Goal: Transaction & Acquisition: Purchase product/service

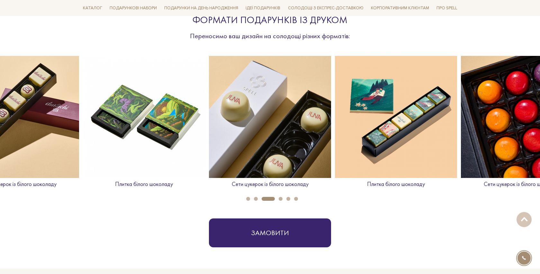
scroll to position [244, 0]
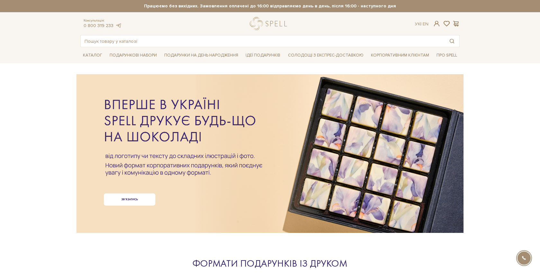
click at [401, 156] on div at bounding box center [269, 143] width 379 height 144
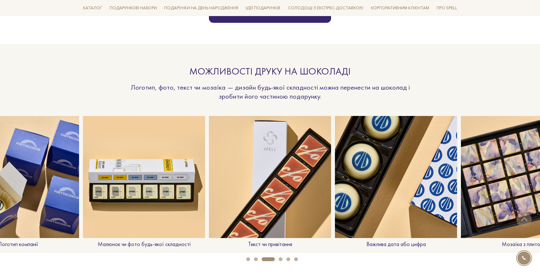
scroll to position [468, 0]
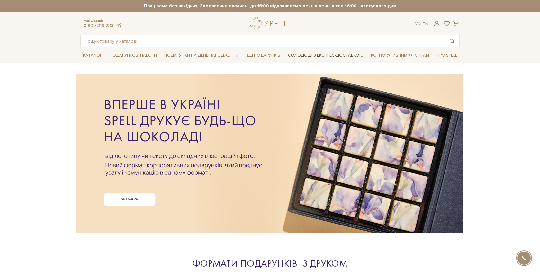
click at [333, 55] on link "Солодощі з експрес-доставкою" at bounding box center [326, 55] width 81 height 11
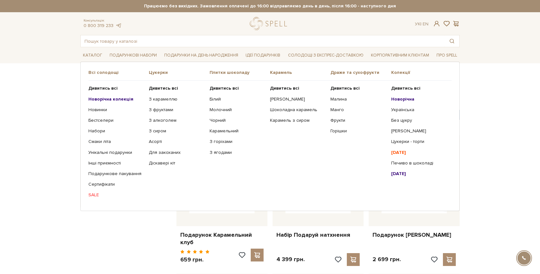
click at [95, 195] on link "SALE" at bounding box center [116, 195] width 56 height 6
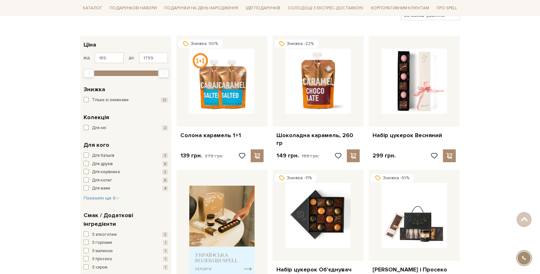
scroll to position [85, 0]
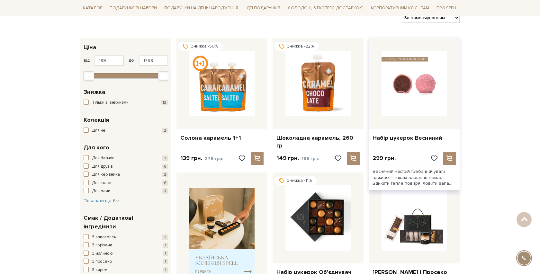
click at [415, 88] on img at bounding box center [414, 83] width 65 height 65
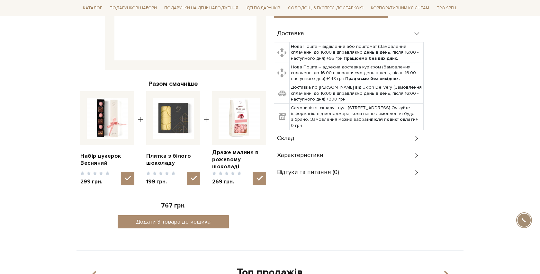
scroll to position [177, 0]
